Goal: Task Accomplishment & Management: Use online tool/utility

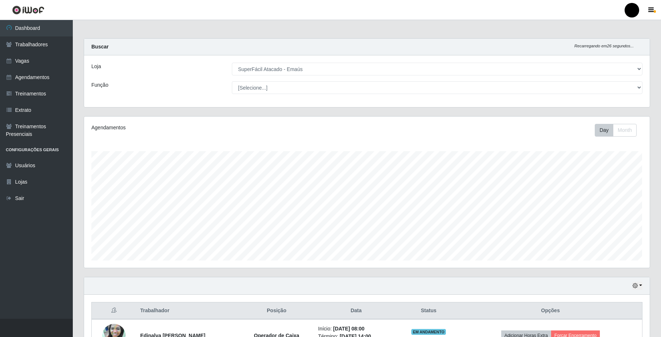
select select "407"
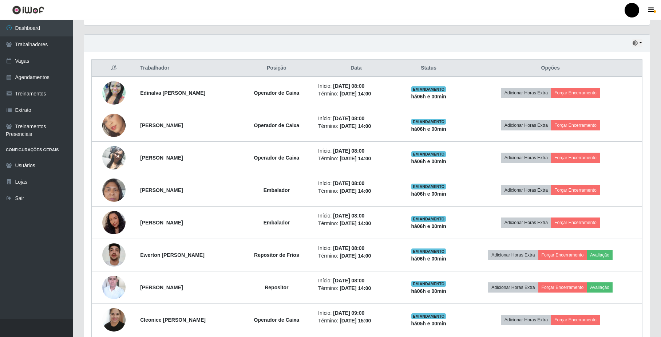
scroll to position [151, 565]
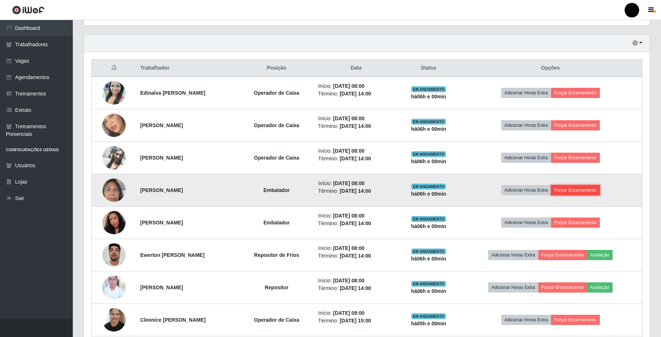
click at [581, 191] on button "Forçar Encerramento" at bounding box center [575, 190] width 49 height 10
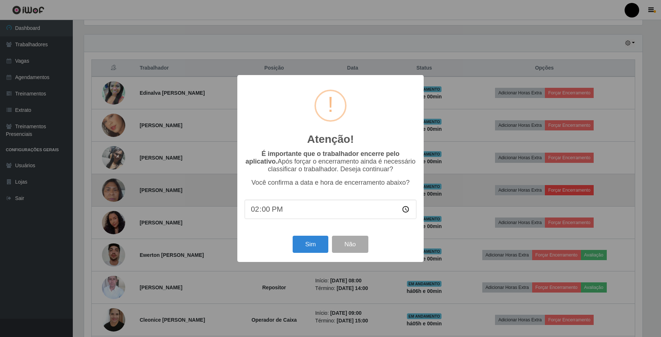
scroll to position [151, 560]
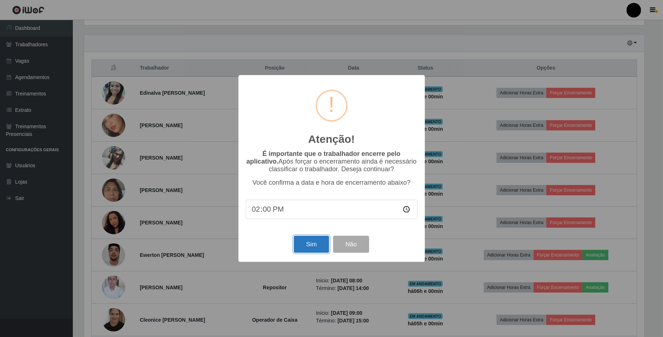
click at [305, 244] on button "Sim" at bounding box center [311, 243] width 35 height 17
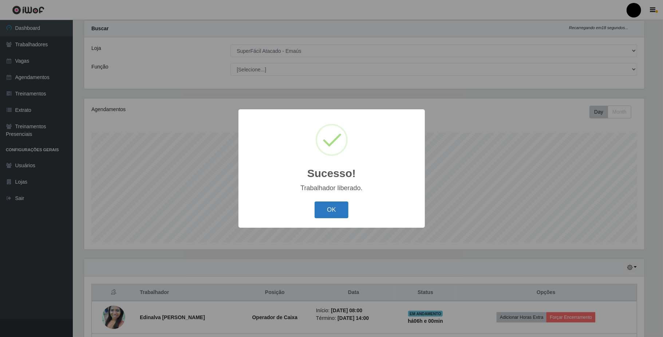
click at [319, 212] on button "OK" at bounding box center [331, 209] width 34 height 17
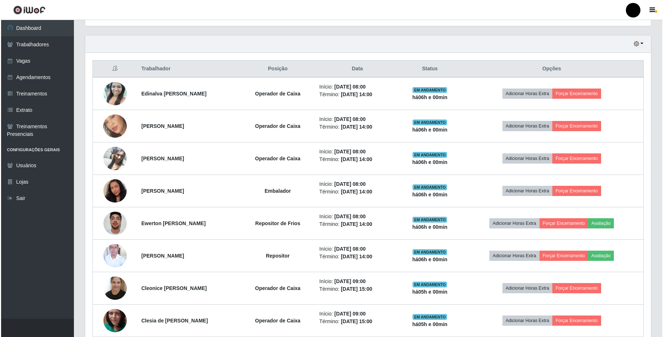
scroll to position [261, 0]
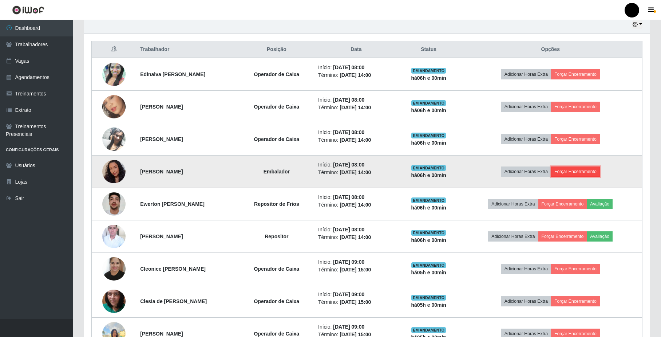
click at [573, 173] on button "Forçar Encerramento" at bounding box center [575, 171] width 49 height 10
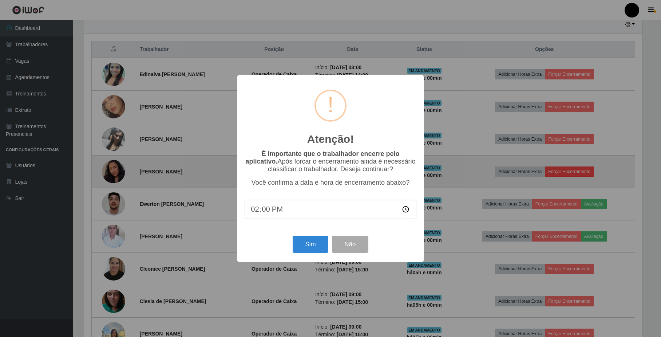
scroll to position [151, 560]
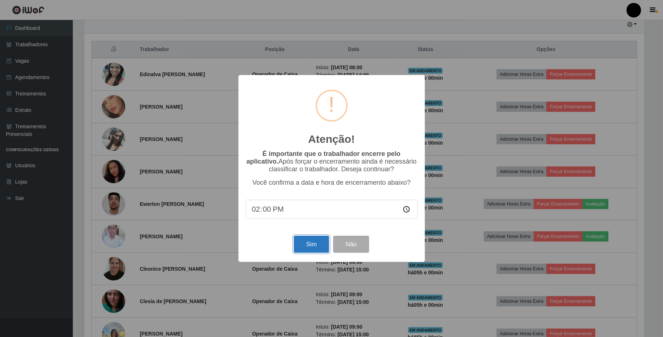
click at [305, 249] on button "Sim" at bounding box center [311, 243] width 35 height 17
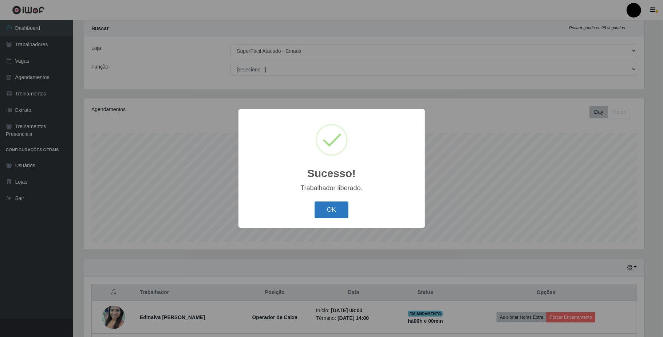
click at [326, 210] on button "OK" at bounding box center [331, 209] width 34 height 17
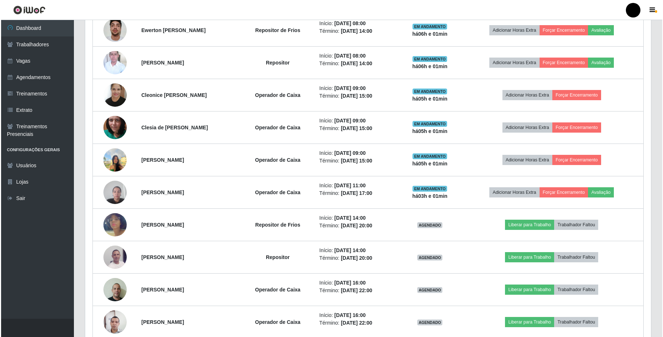
scroll to position [410, 0]
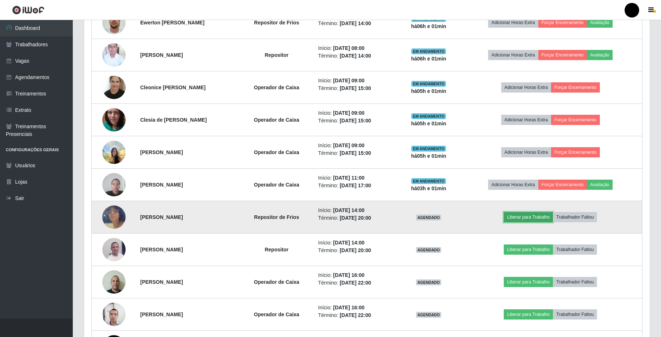
click at [534, 220] on button "Liberar para Trabalho" at bounding box center [528, 217] width 49 height 10
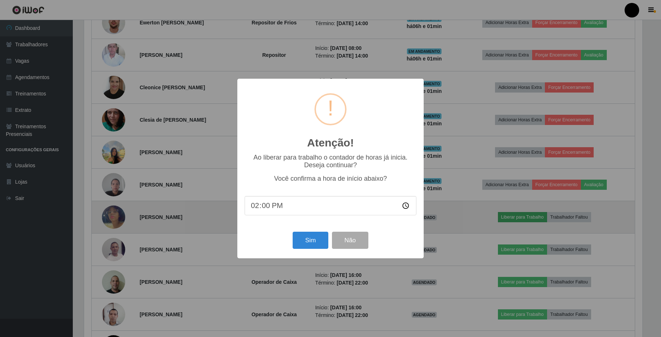
scroll to position [151, 560]
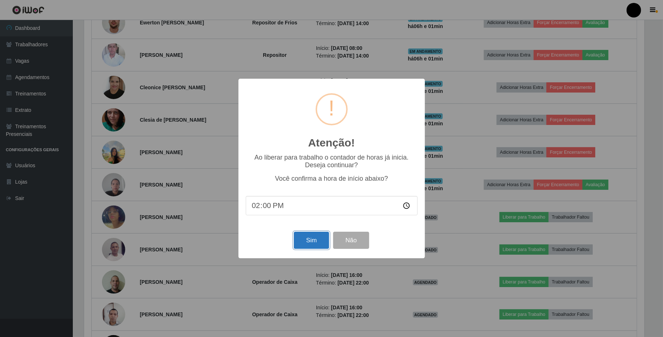
click at [327, 234] on button "Sim" at bounding box center [311, 239] width 35 height 17
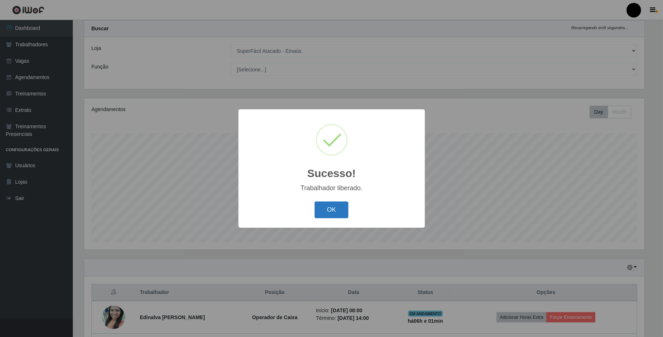
click at [342, 213] on button "OK" at bounding box center [331, 209] width 34 height 17
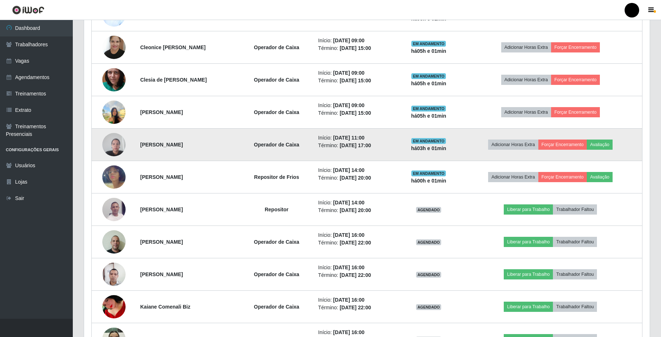
scroll to position [455, 0]
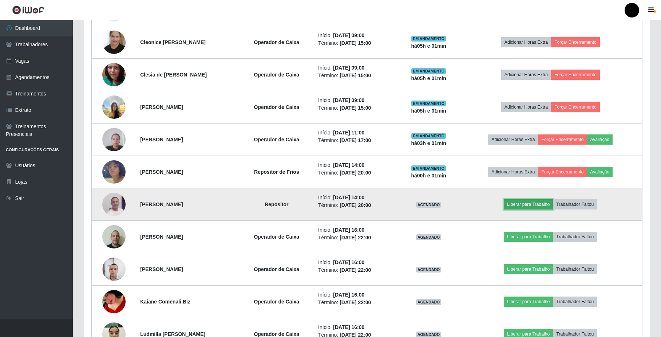
click at [524, 203] on button "Liberar para Trabalho" at bounding box center [528, 204] width 49 height 10
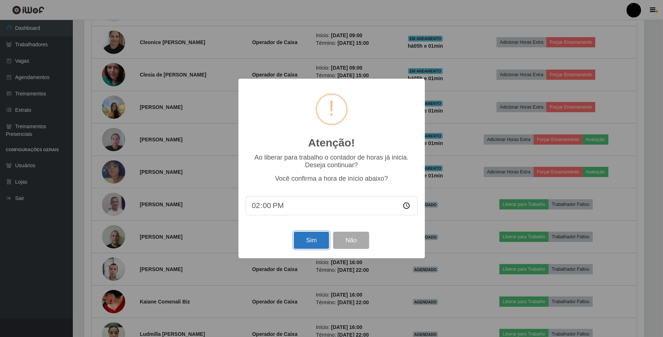
click at [311, 242] on button "Sim" at bounding box center [311, 239] width 35 height 17
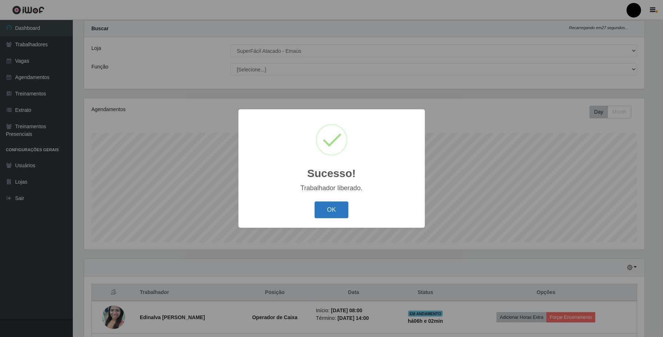
click at [332, 215] on button "OK" at bounding box center [331, 209] width 34 height 17
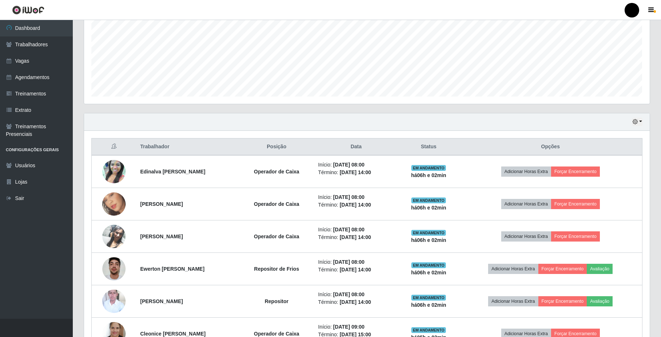
scroll to position [212, 0]
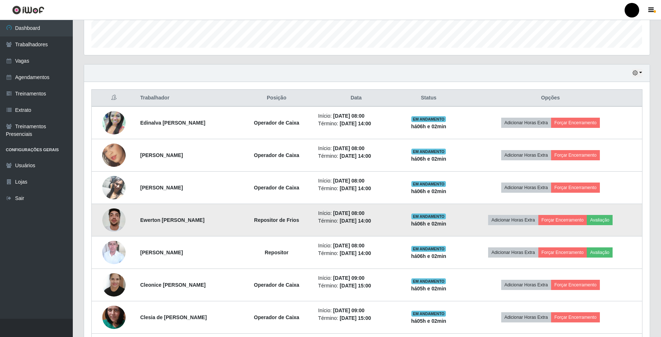
click at [561, 214] on td "Adicionar Horas Extra Forçar Encerramento Avaliação" at bounding box center [550, 220] width 183 height 32
click at [560, 216] on button "Forçar Encerramento" at bounding box center [562, 220] width 49 height 10
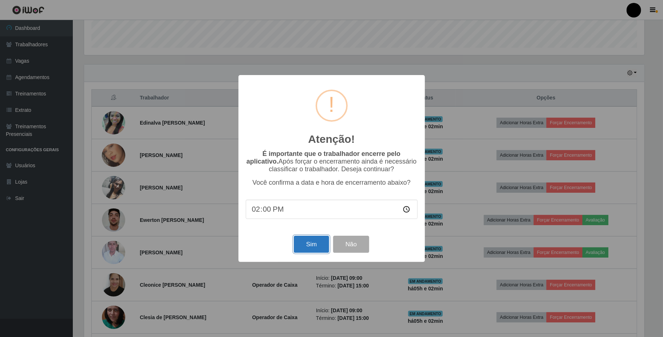
click at [306, 244] on button "Sim" at bounding box center [311, 243] width 35 height 17
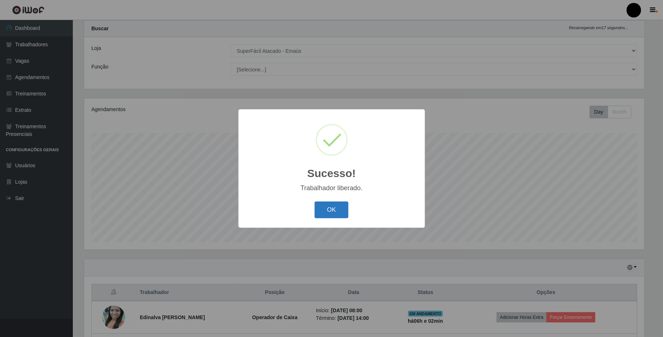
click at [335, 206] on button "OK" at bounding box center [331, 209] width 34 height 17
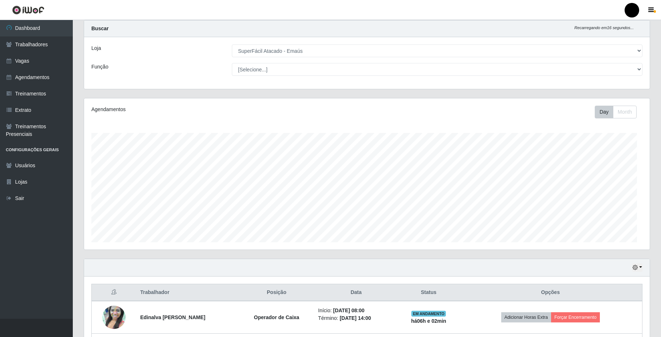
scroll to position [0, 0]
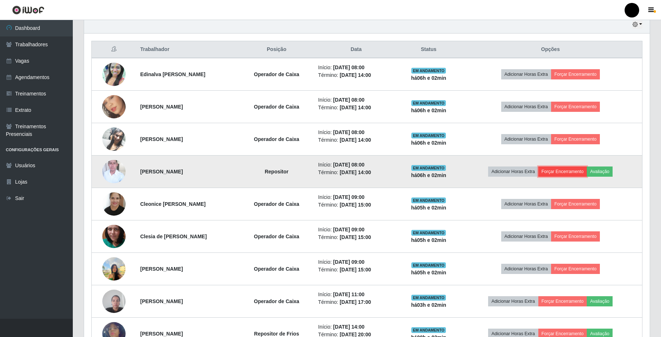
click at [580, 167] on button "Forçar Encerramento" at bounding box center [562, 171] width 49 height 10
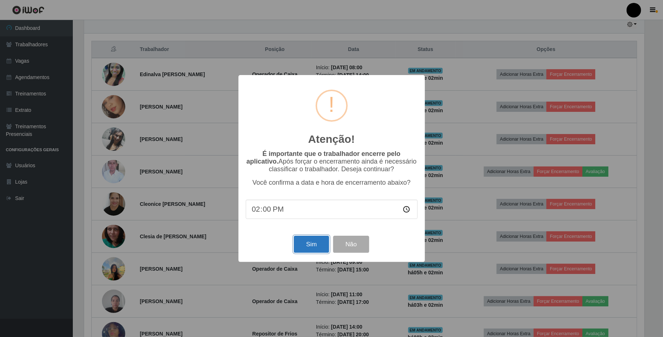
click at [315, 245] on button "Sim" at bounding box center [311, 243] width 35 height 17
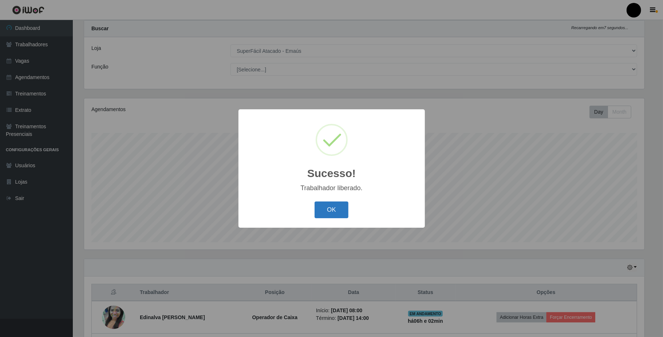
click at [335, 210] on button "OK" at bounding box center [331, 209] width 34 height 17
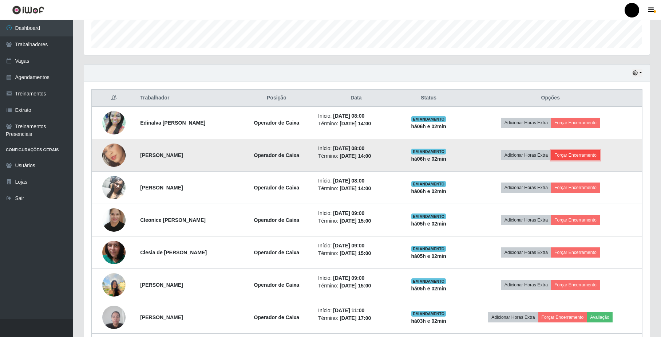
click at [581, 158] on button "Forçar Encerramento" at bounding box center [575, 155] width 49 height 10
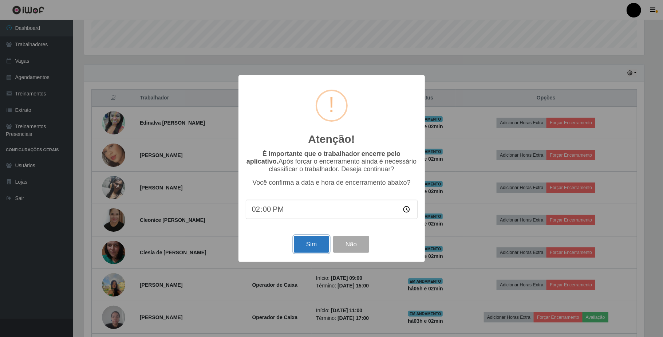
click at [309, 246] on button "Sim" at bounding box center [311, 243] width 35 height 17
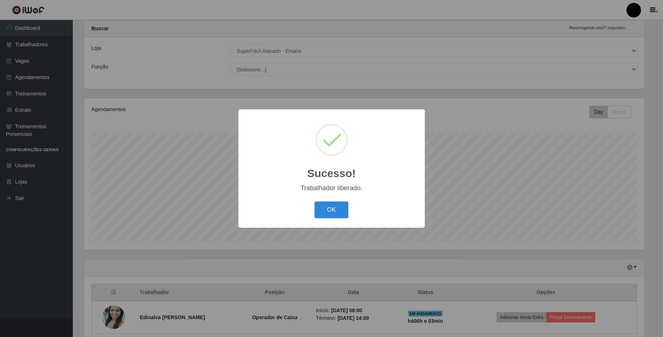
click at [314, 201] on button "OK" at bounding box center [331, 209] width 34 height 17
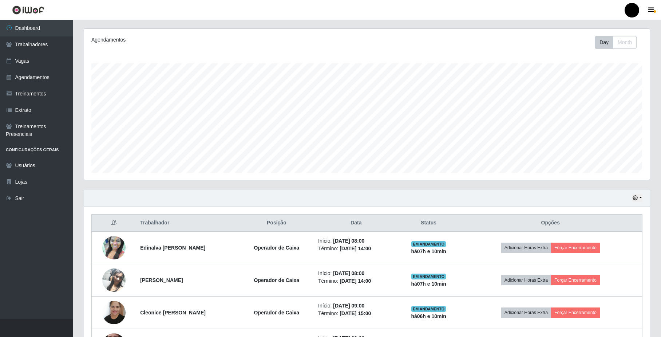
scroll to position [97, 0]
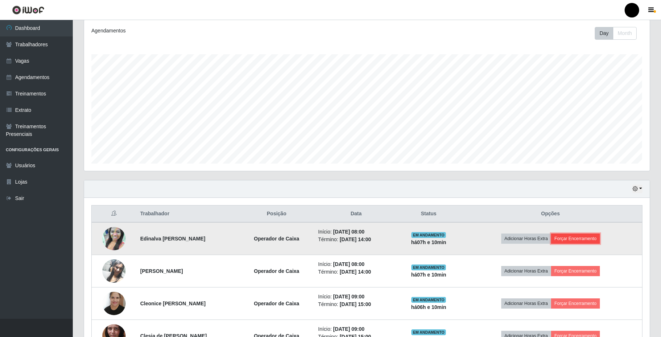
click at [570, 238] on button "Forçar Encerramento" at bounding box center [575, 238] width 49 height 10
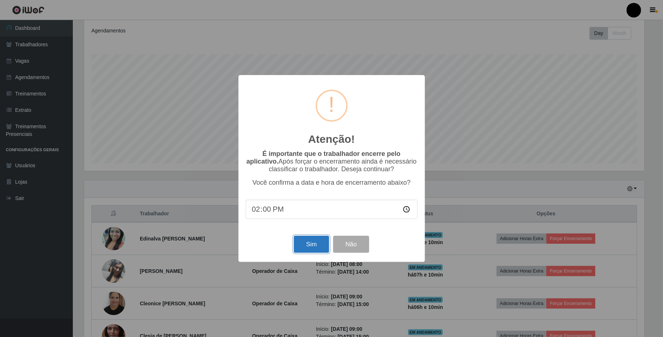
click at [309, 246] on button "Sim" at bounding box center [311, 243] width 35 height 17
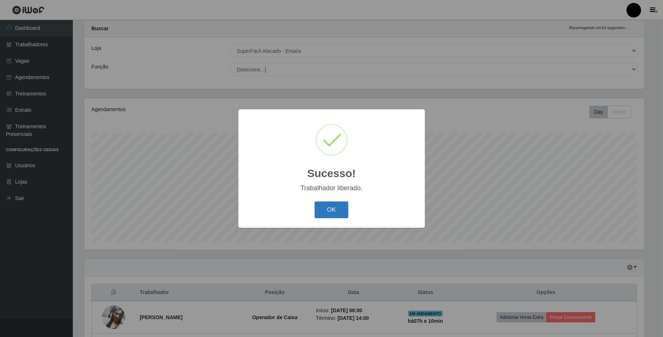
click at [330, 210] on button "OK" at bounding box center [331, 209] width 34 height 17
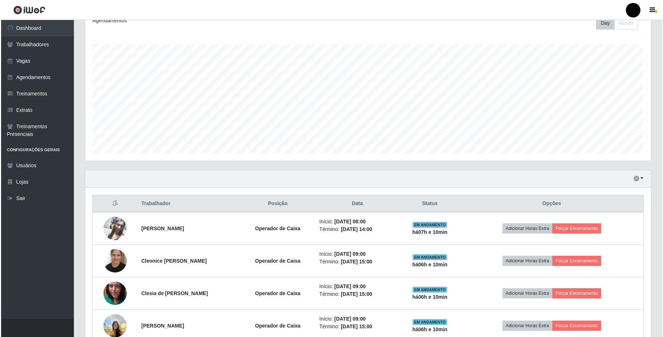
scroll to position [115, 0]
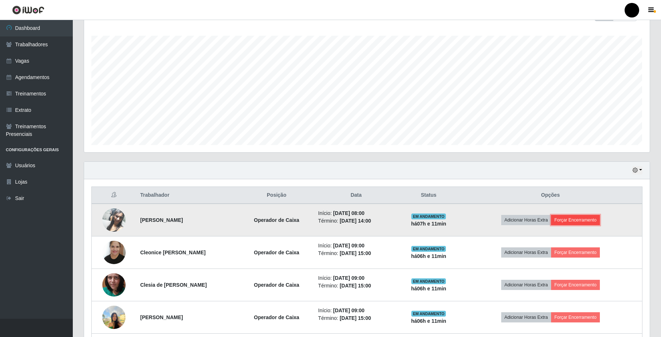
click at [577, 220] on button "Forçar Encerramento" at bounding box center [575, 220] width 49 height 10
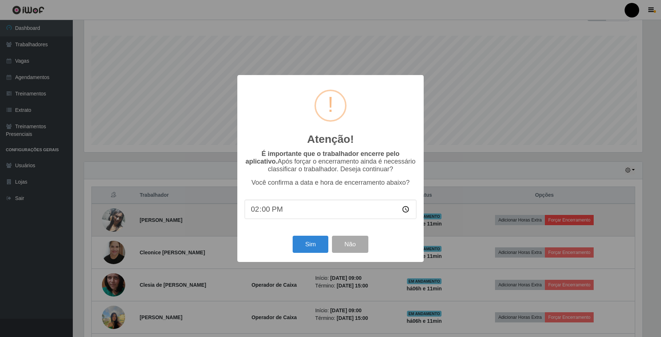
scroll to position [151, 560]
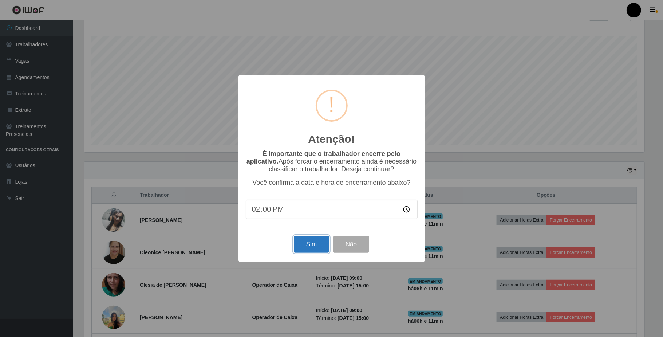
click at [308, 246] on button "Sim" at bounding box center [311, 243] width 35 height 17
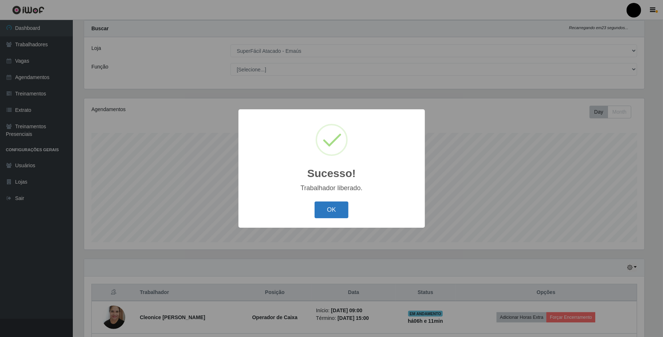
click at [338, 211] on button "OK" at bounding box center [331, 209] width 34 height 17
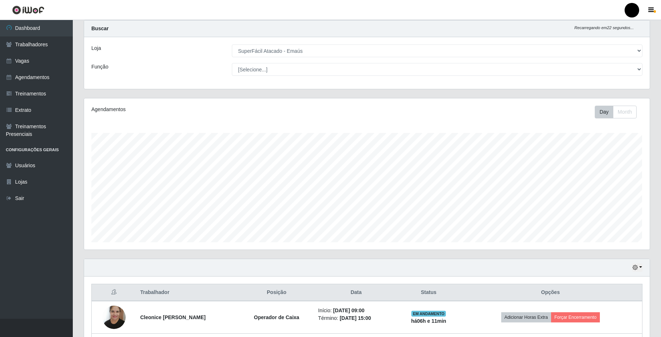
scroll to position [115, 0]
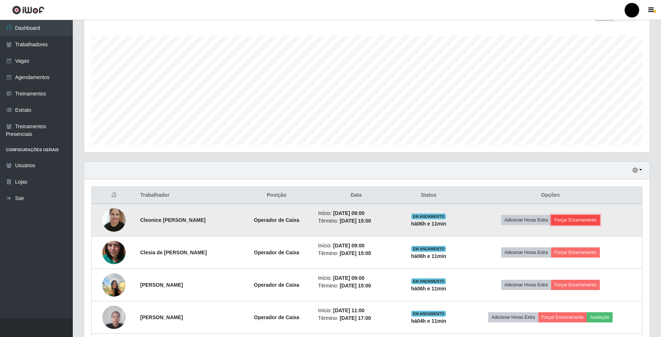
click at [572, 222] on button "Forçar Encerramento" at bounding box center [575, 220] width 49 height 10
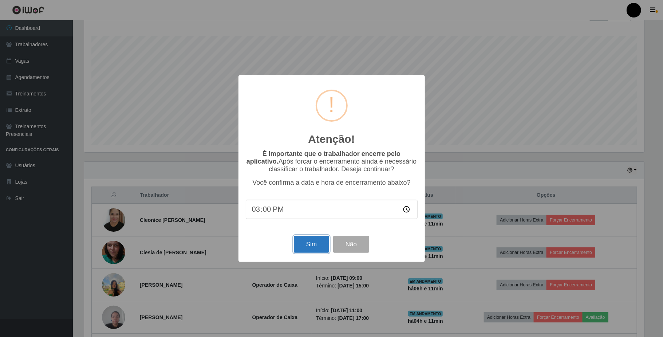
click at [322, 248] on button "Sim" at bounding box center [311, 243] width 35 height 17
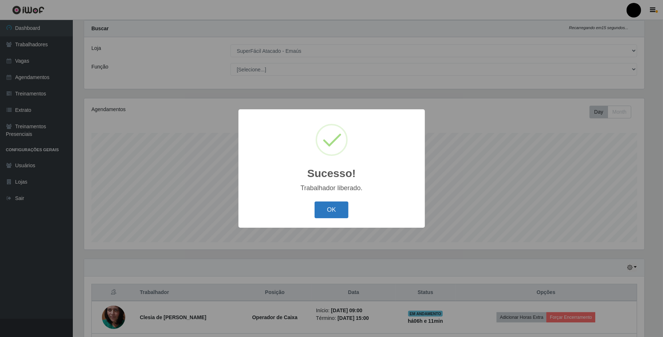
click at [334, 212] on button "OK" at bounding box center [331, 209] width 34 height 17
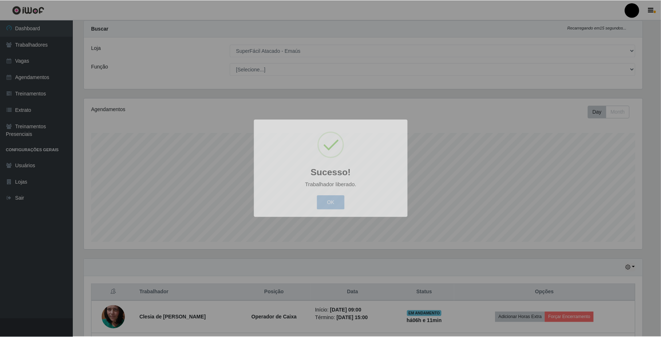
scroll to position [151, 565]
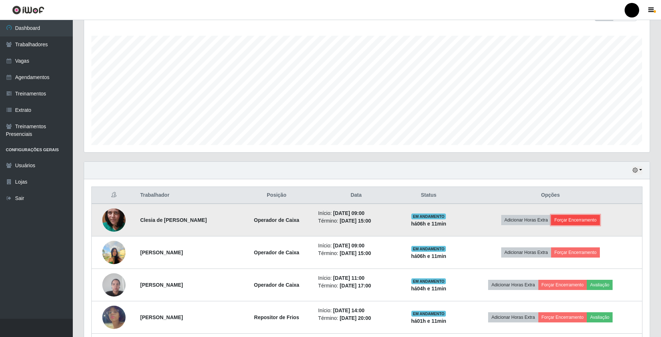
click at [574, 219] on button "Forçar Encerramento" at bounding box center [575, 220] width 49 height 10
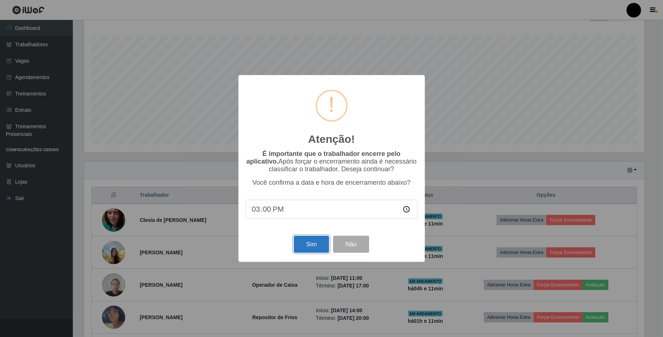
click at [313, 244] on button "Sim" at bounding box center [311, 243] width 35 height 17
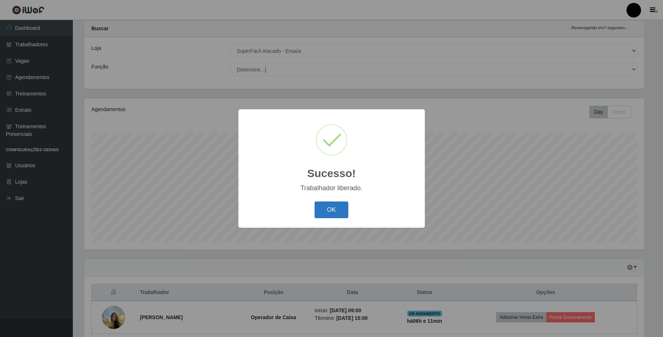
click at [329, 213] on button "OK" at bounding box center [331, 209] width 34 height 17
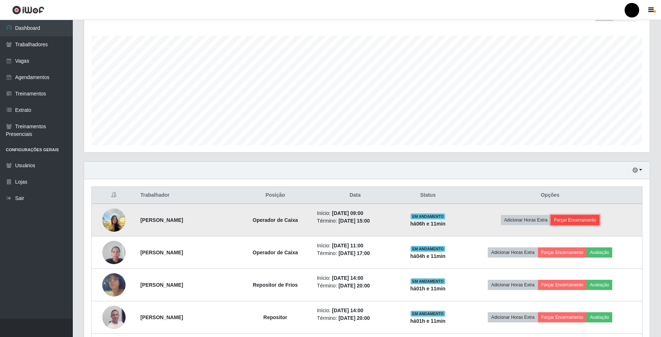
click at [585, 222] on button "Forçar Encerramento" at bounding box center [574, 220] width 49 height 10
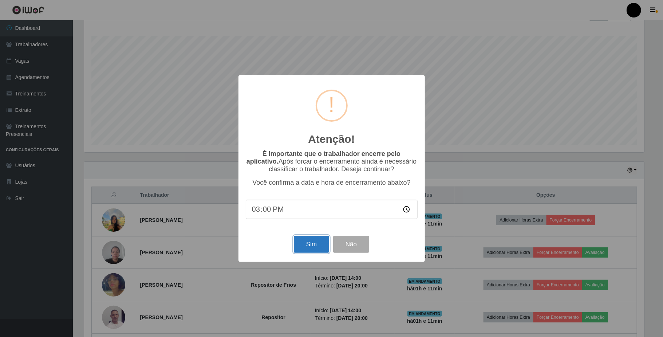
click at [316, 242] on button "Sim" at bounding box center [311, 243] width 35 height 17
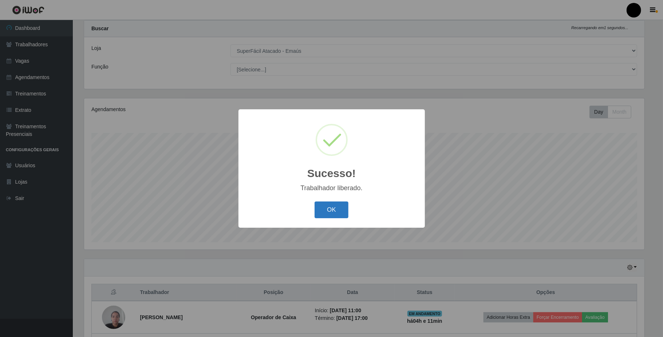
click at [328, 213] on button "OK" at bounding box center [331, 209] width 34 height 17
